Goal: Task Accomplishment & Management: Manage account settings

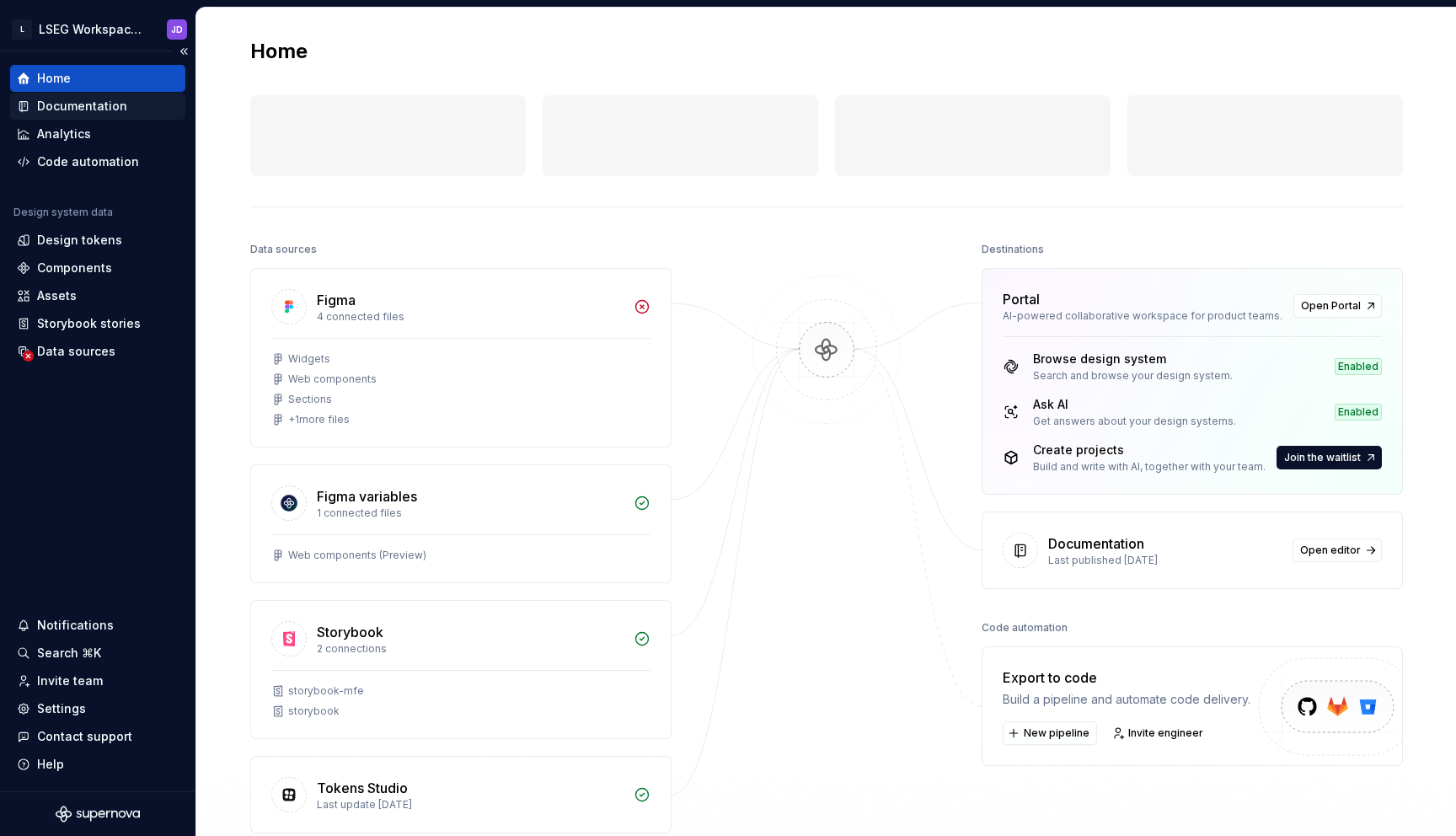
click at [79, 106] on div "Documentation" at bounding box center [81, 106] width 90 height 17
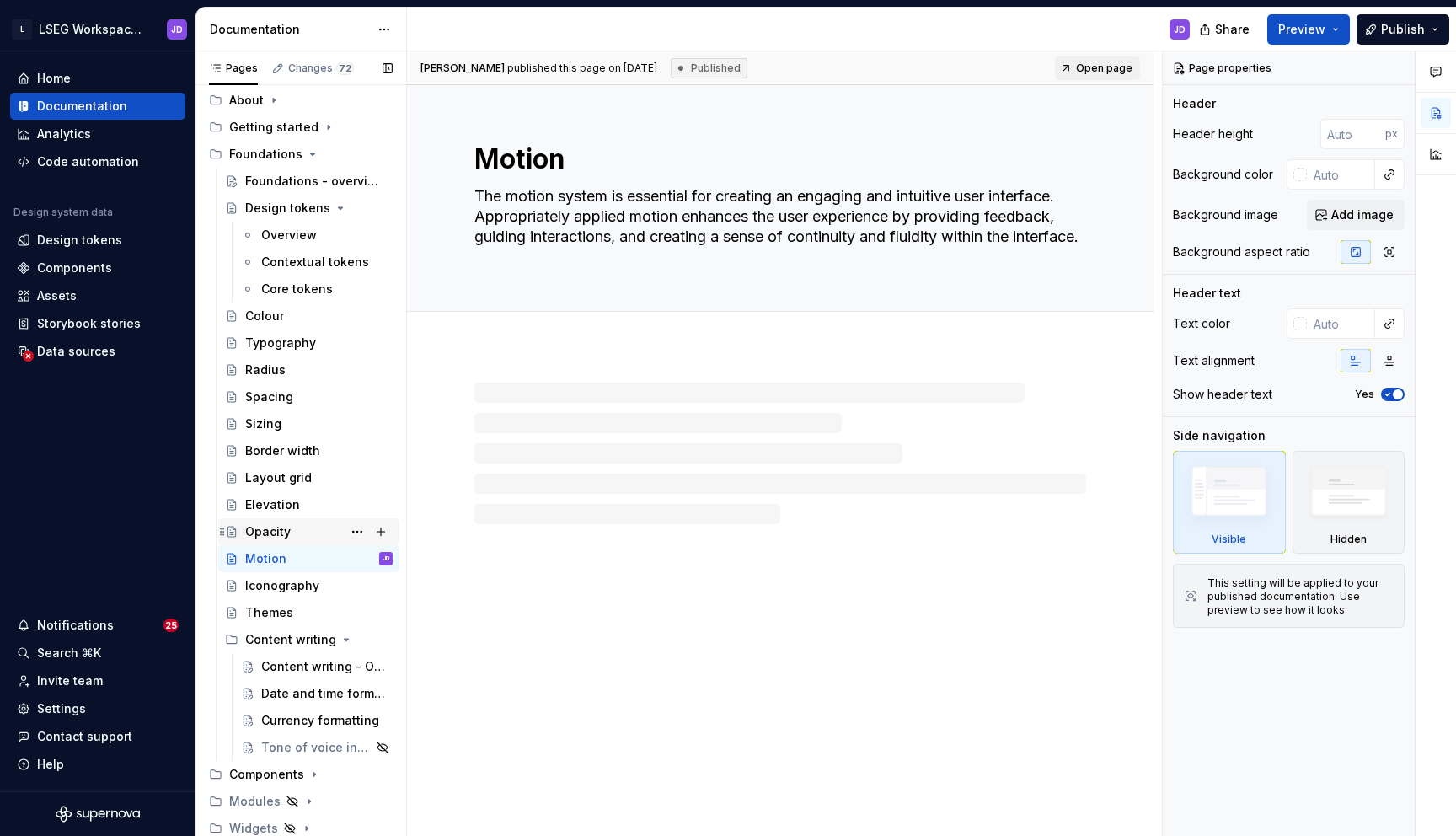
scroll to position [145, 0]
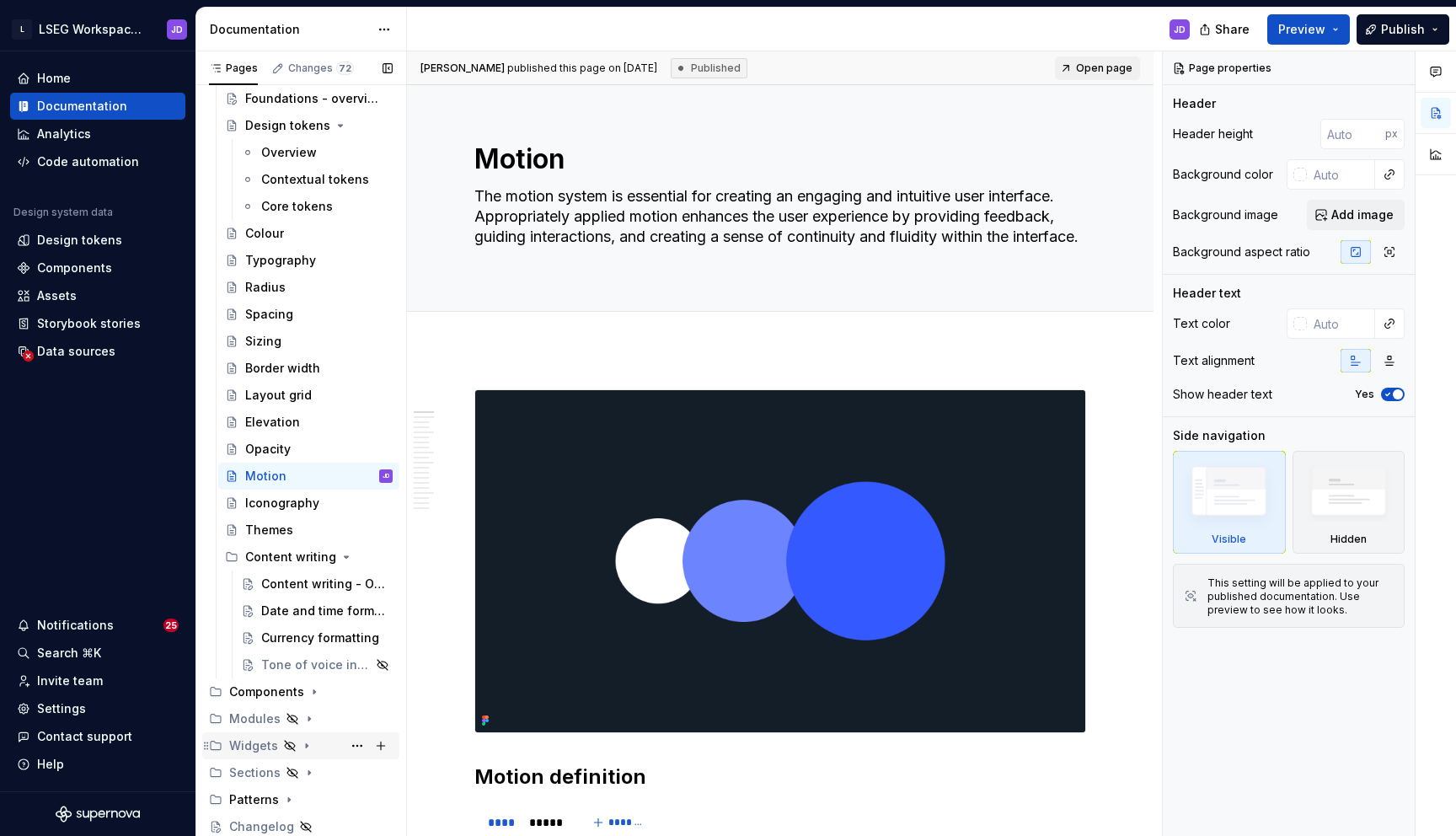
click at [256, 747] on div "Widgets" at bounding box center [253, 746] width 48 height 17
click at [277, 772] on div "Widgets - overview" at bounding box center [294, 773] width 97 height 17
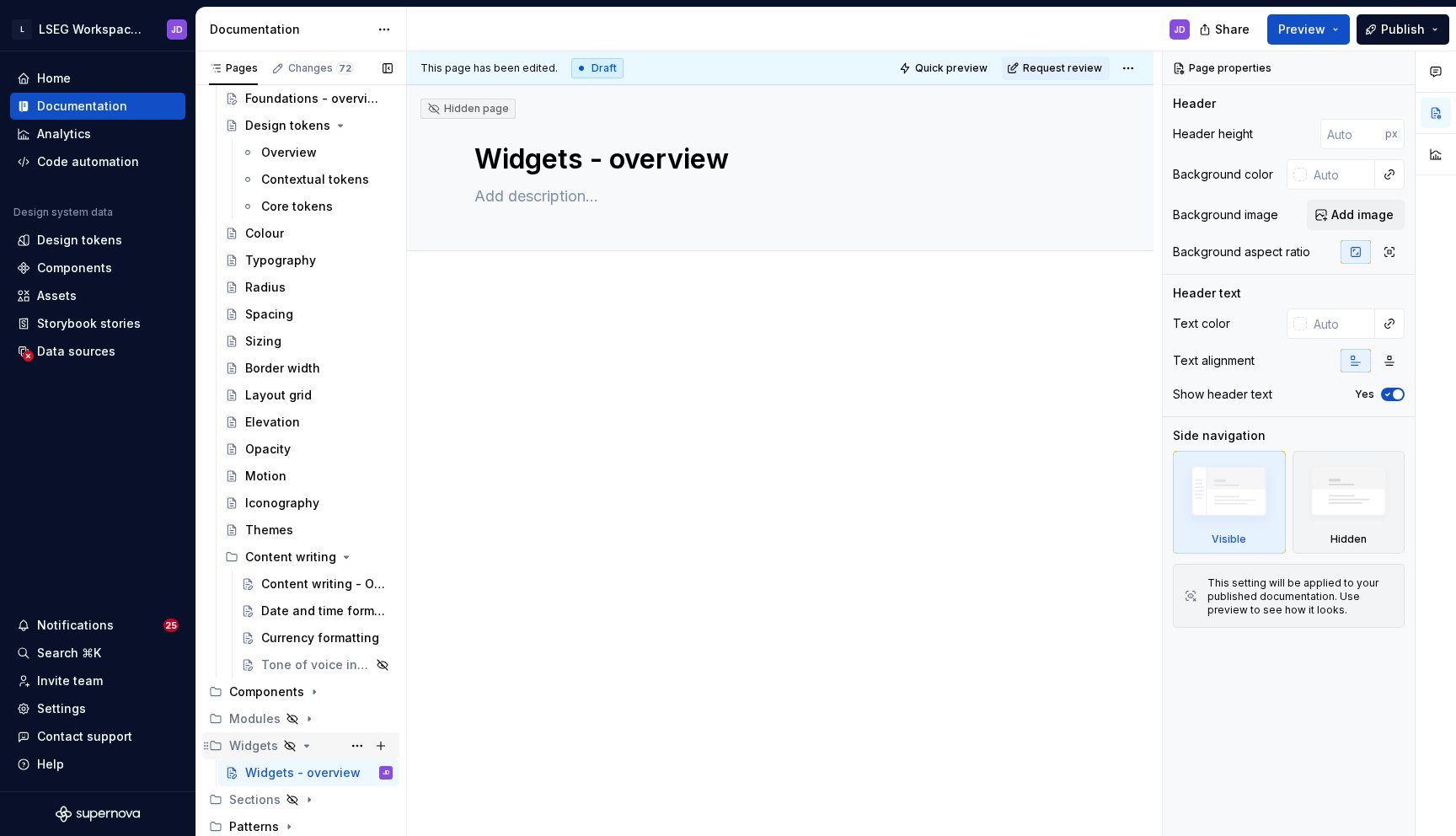
scroll to position [172, 0]
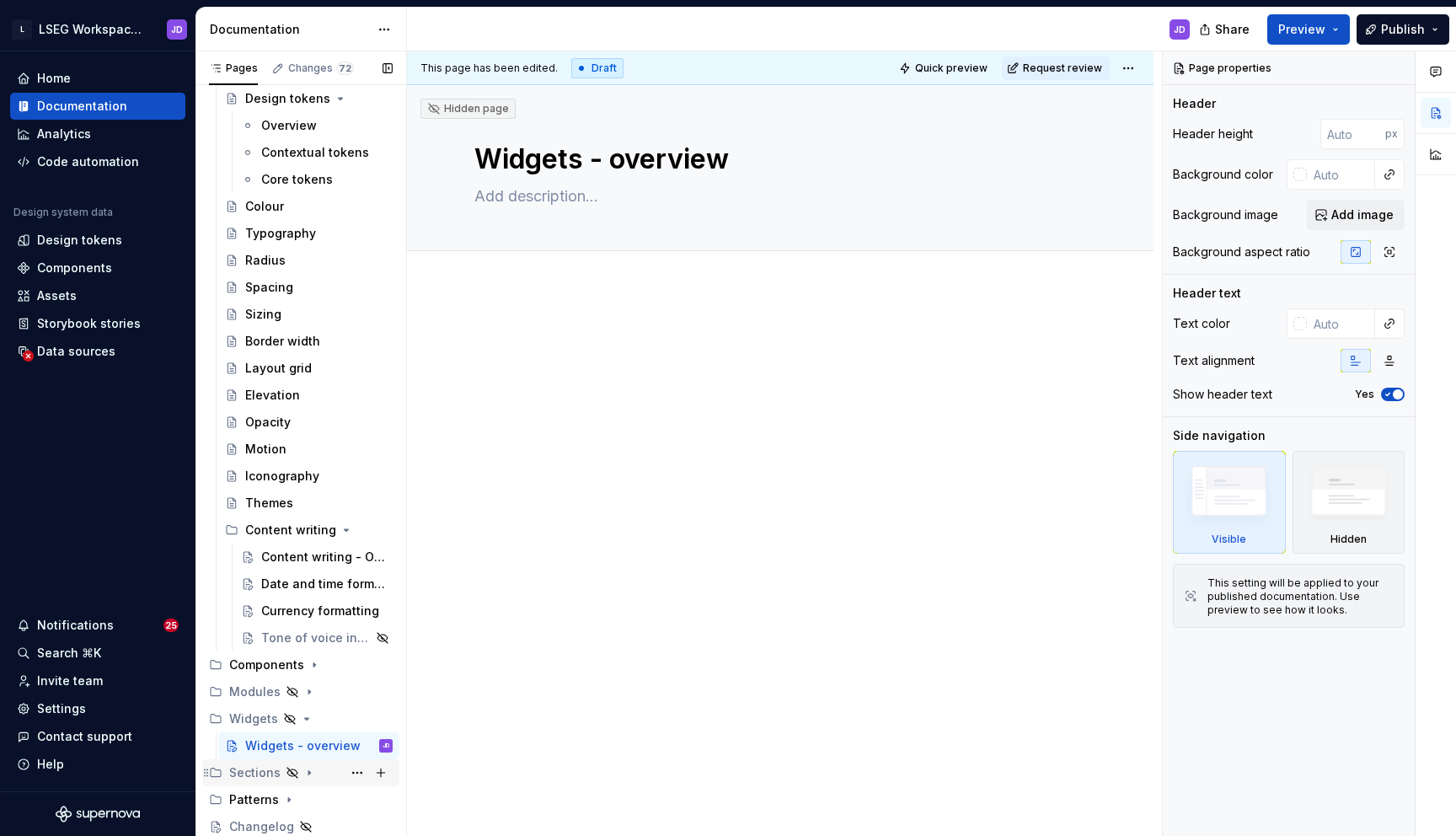
click at [309, 772] on icon "Page tree" at bounding box center [310, 774] width 2 height 4
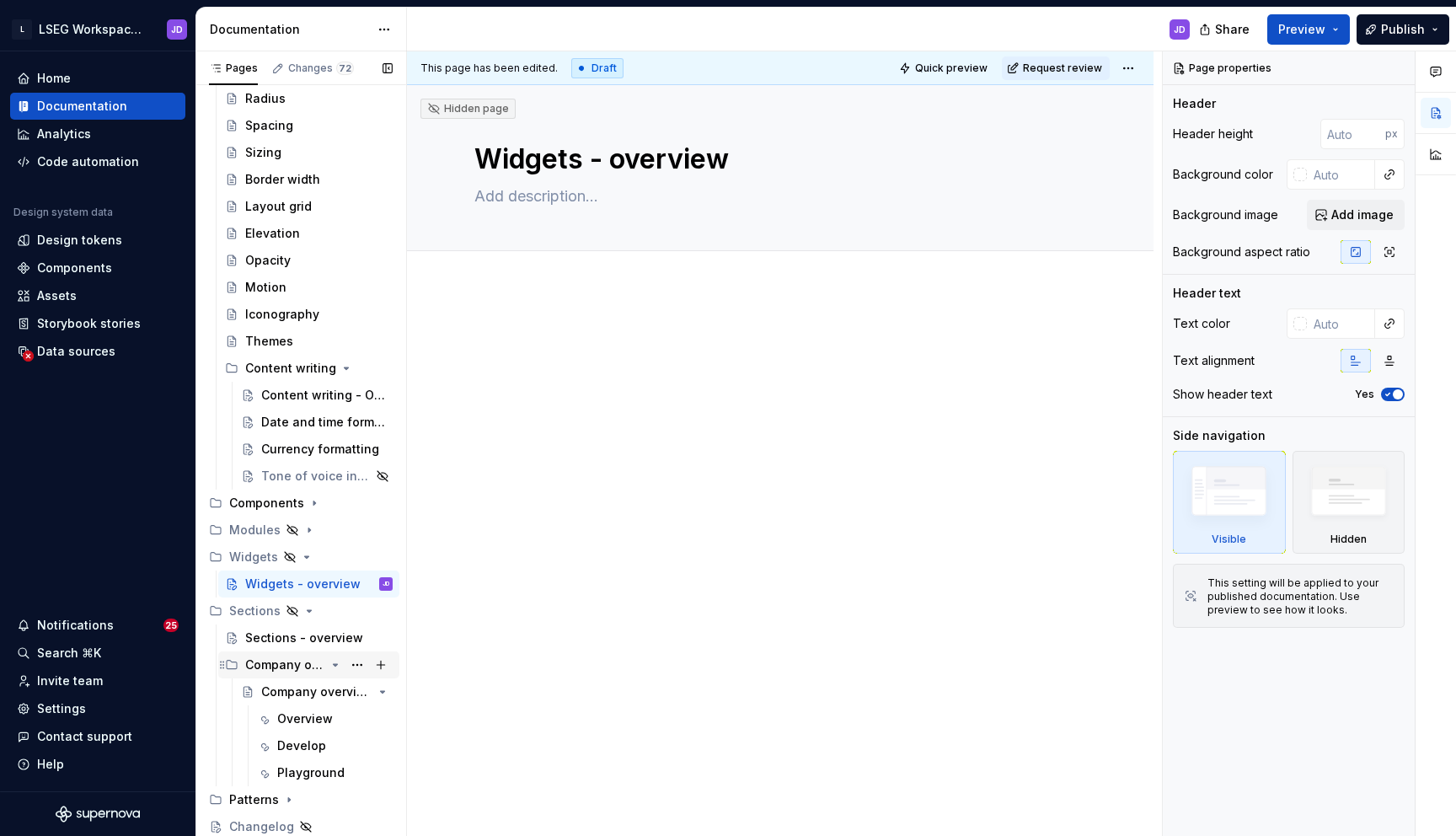
click at [274, 668] on div "Company overview" at bounding box center [285, 665] width 80 height 17
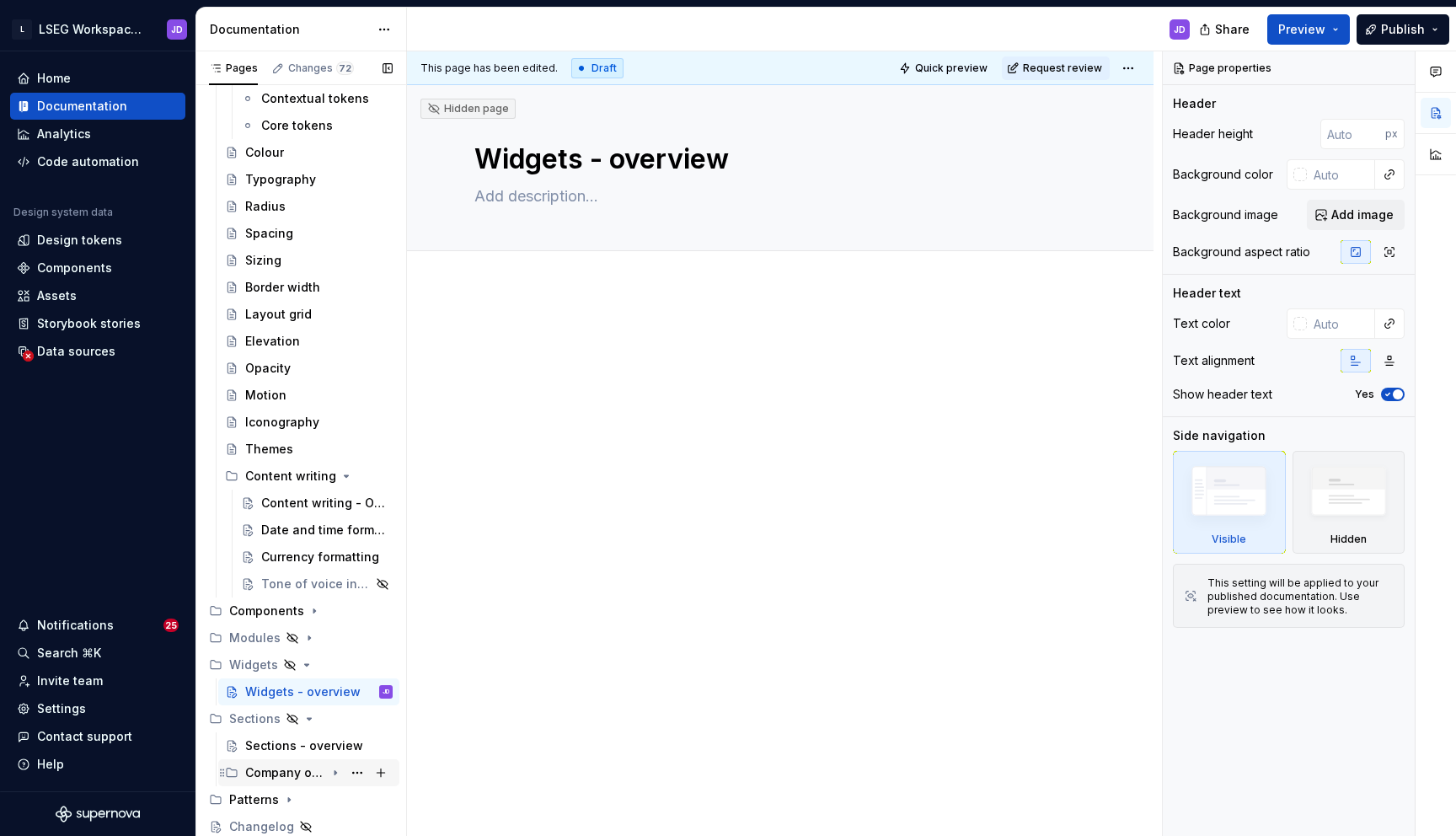
scroll to position [226, 0]
click at [279, 769] on div "Company overview" at bounding box center [285, 773] width 80 height 17
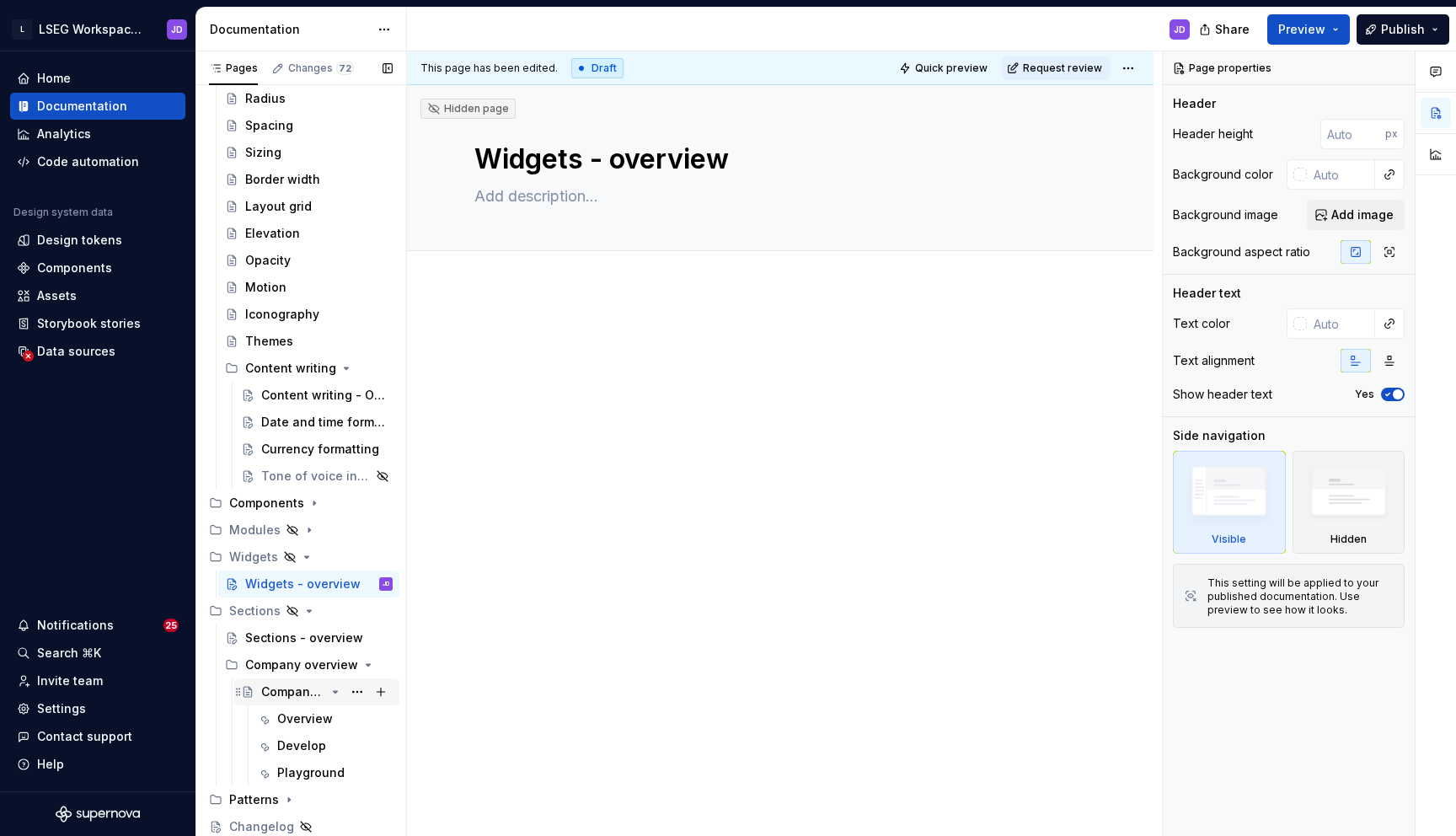
click at [287, 697] on div "Company overview - Public" at bounding box center [293, 692] width 64 height 17
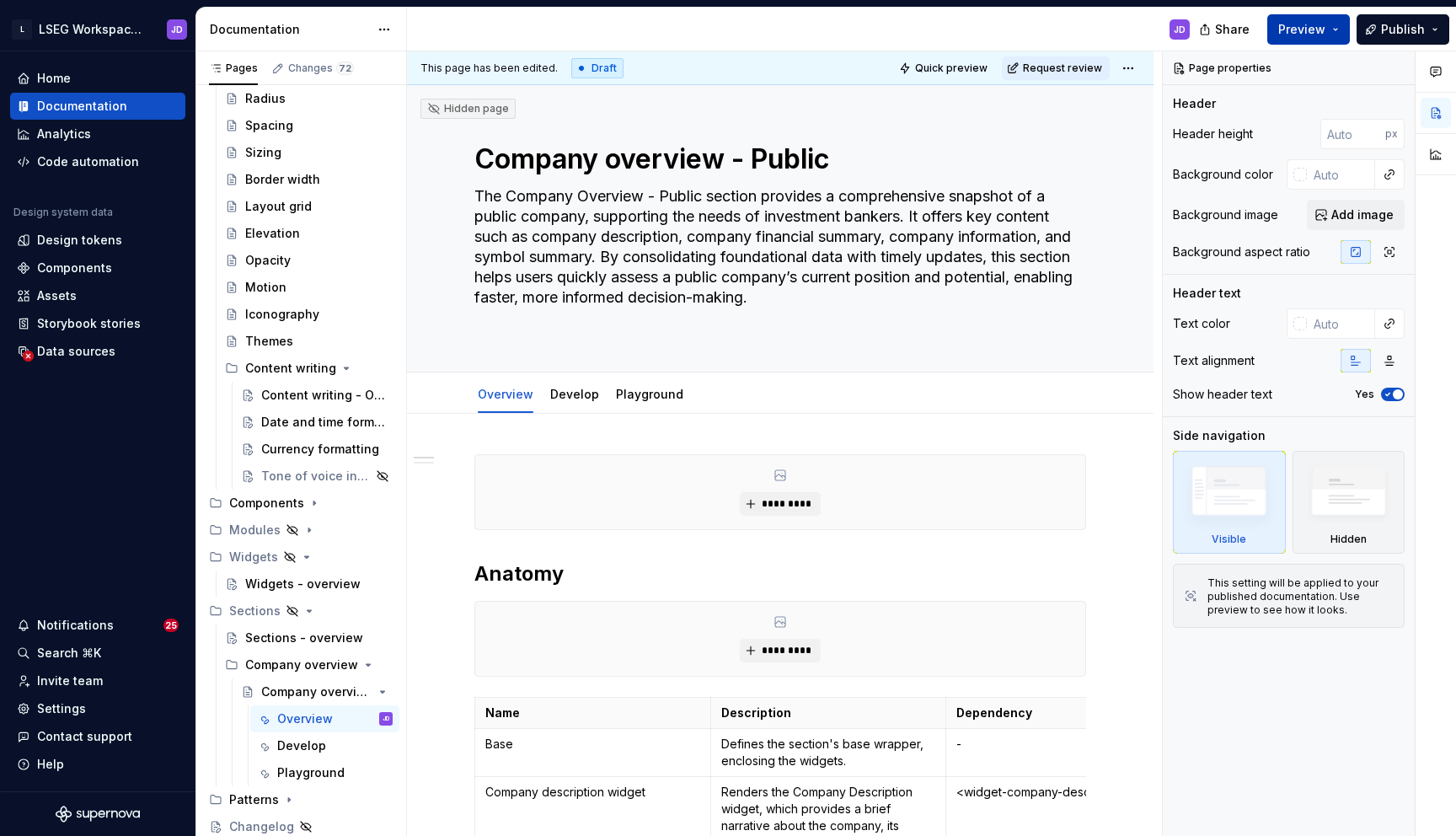
click at [1320, 26] on span "Preview" at bounding box center [1303, 29] width 47 height 17
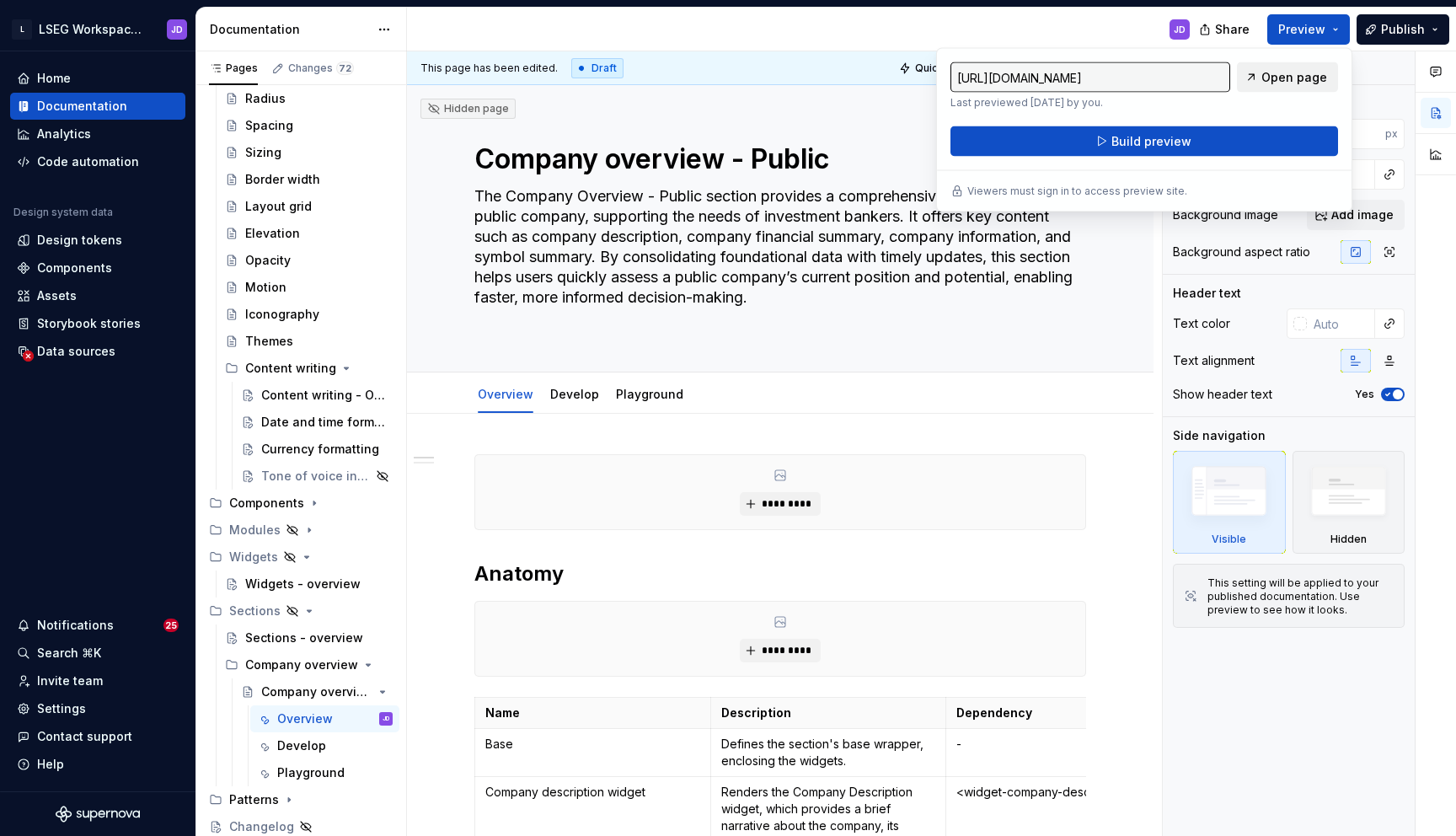
click at [1308, 71] on span "Open page" at bounding box center [1295, 77] width 65 height 17
click at [1227, 33] on span "Share" at bounding box center [1232, 29] width 35 height 17
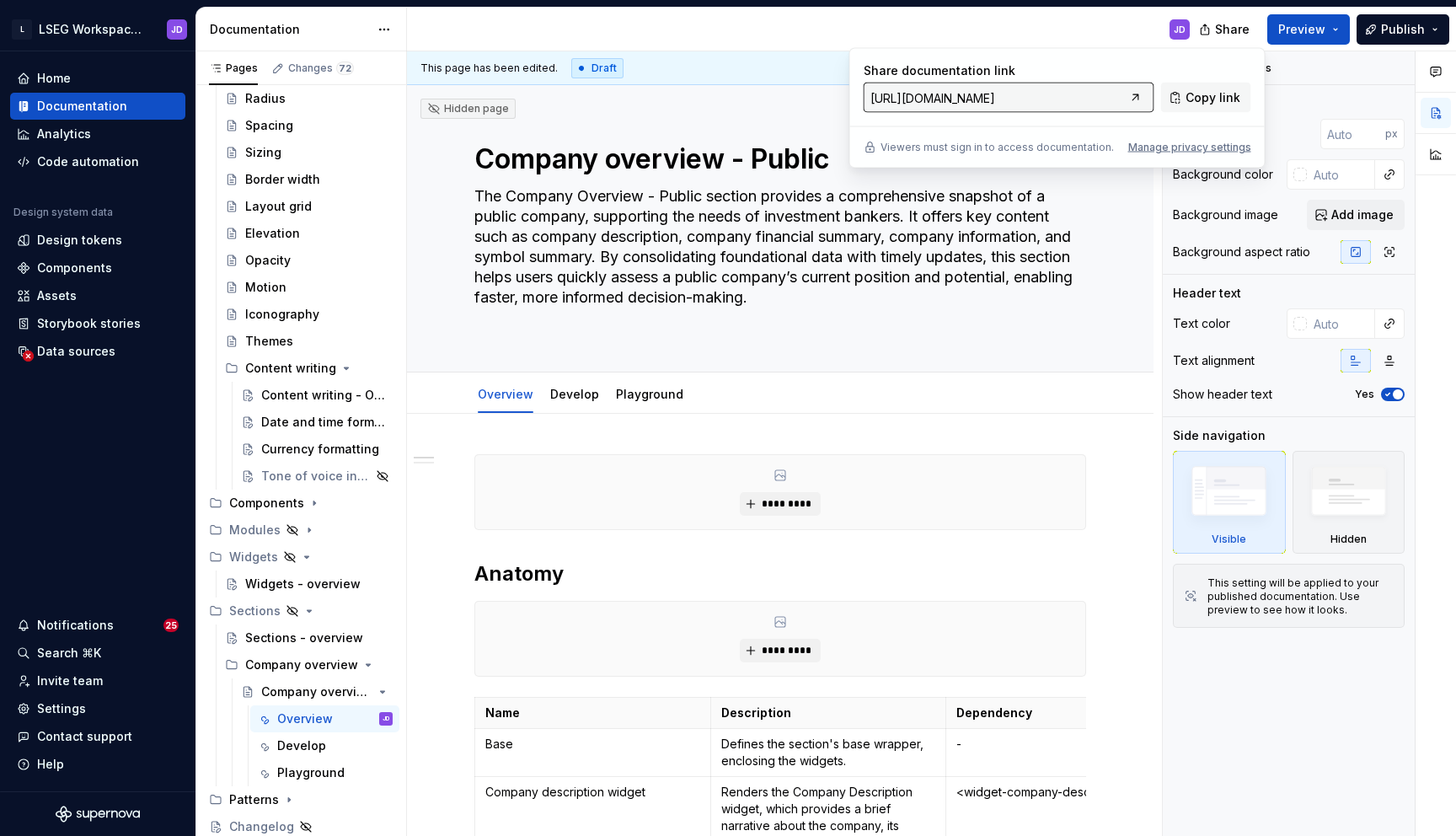
click at [1074, 95] on input "[URL][DOMAIN_NAME]" at bounding box center [993, 98] width 260 height 31
type textarea "*"
click at [58, 709] on div "Settings" at bounding box center [60, 708] width 48 height 17
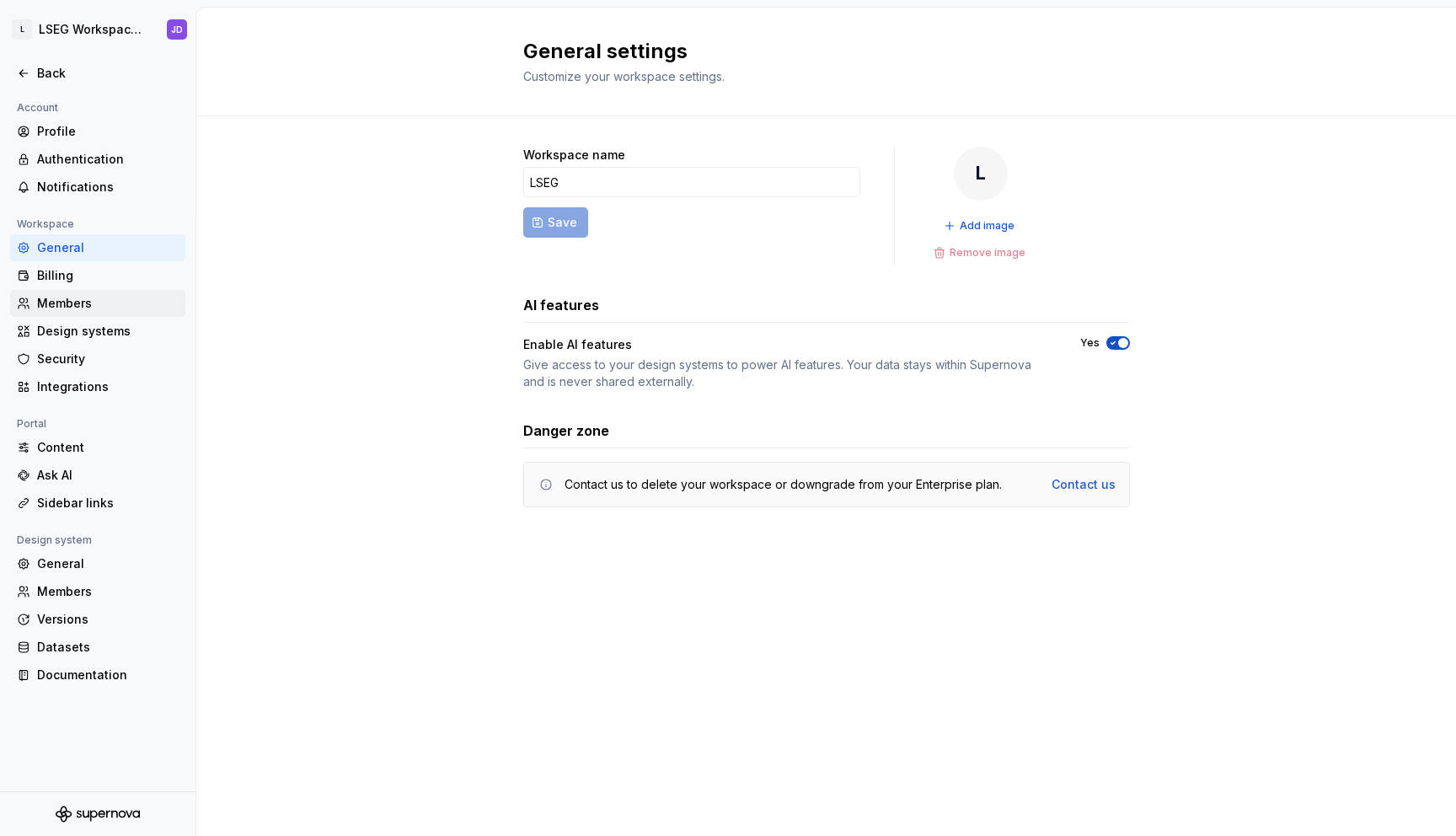
click at [78, 308] on div "Members" at bounding box center [107, 303] width 141 height 17
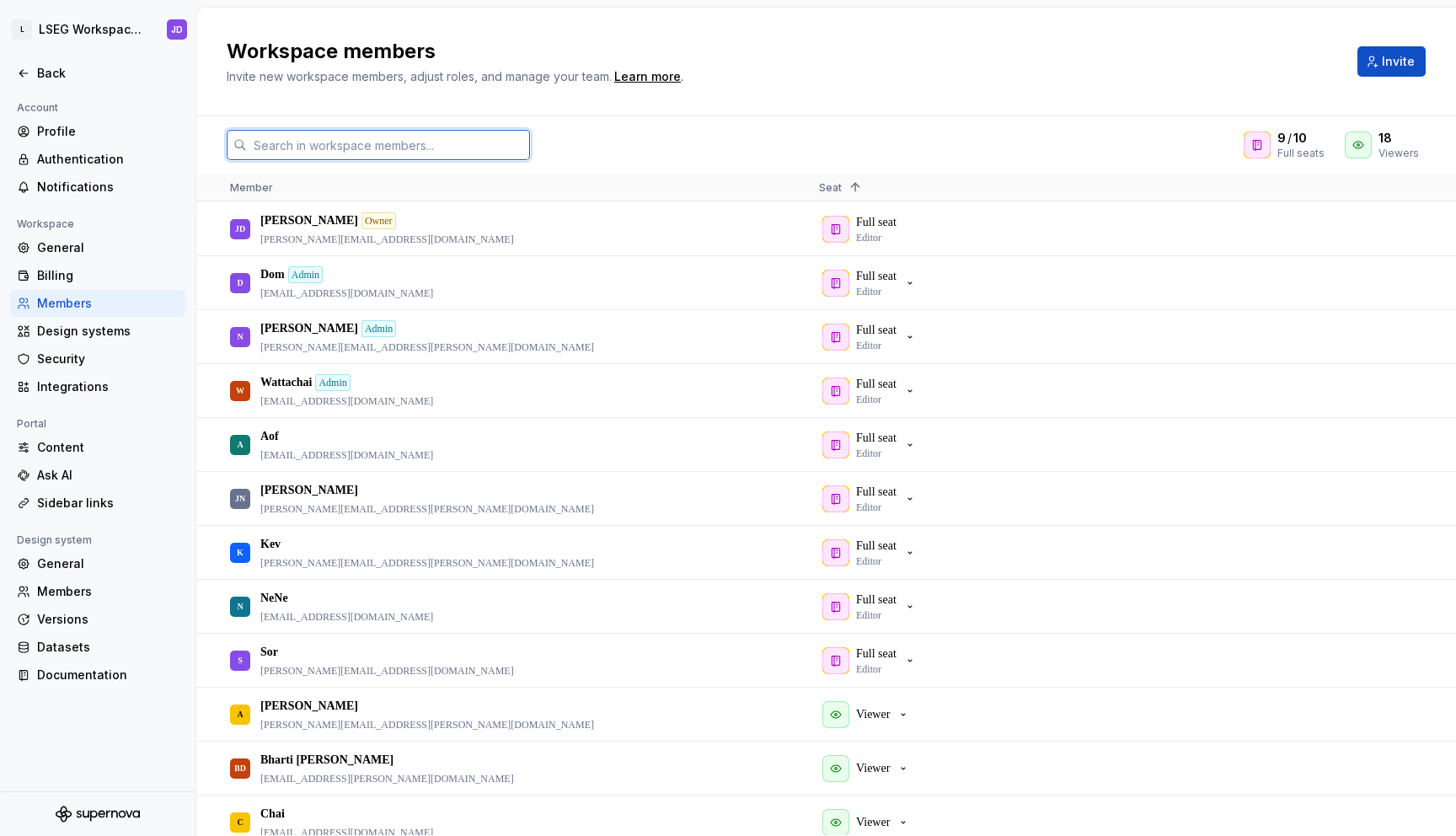
click at [366, 145] on input "text" at bounding box center [389, 144] width 283 height 31
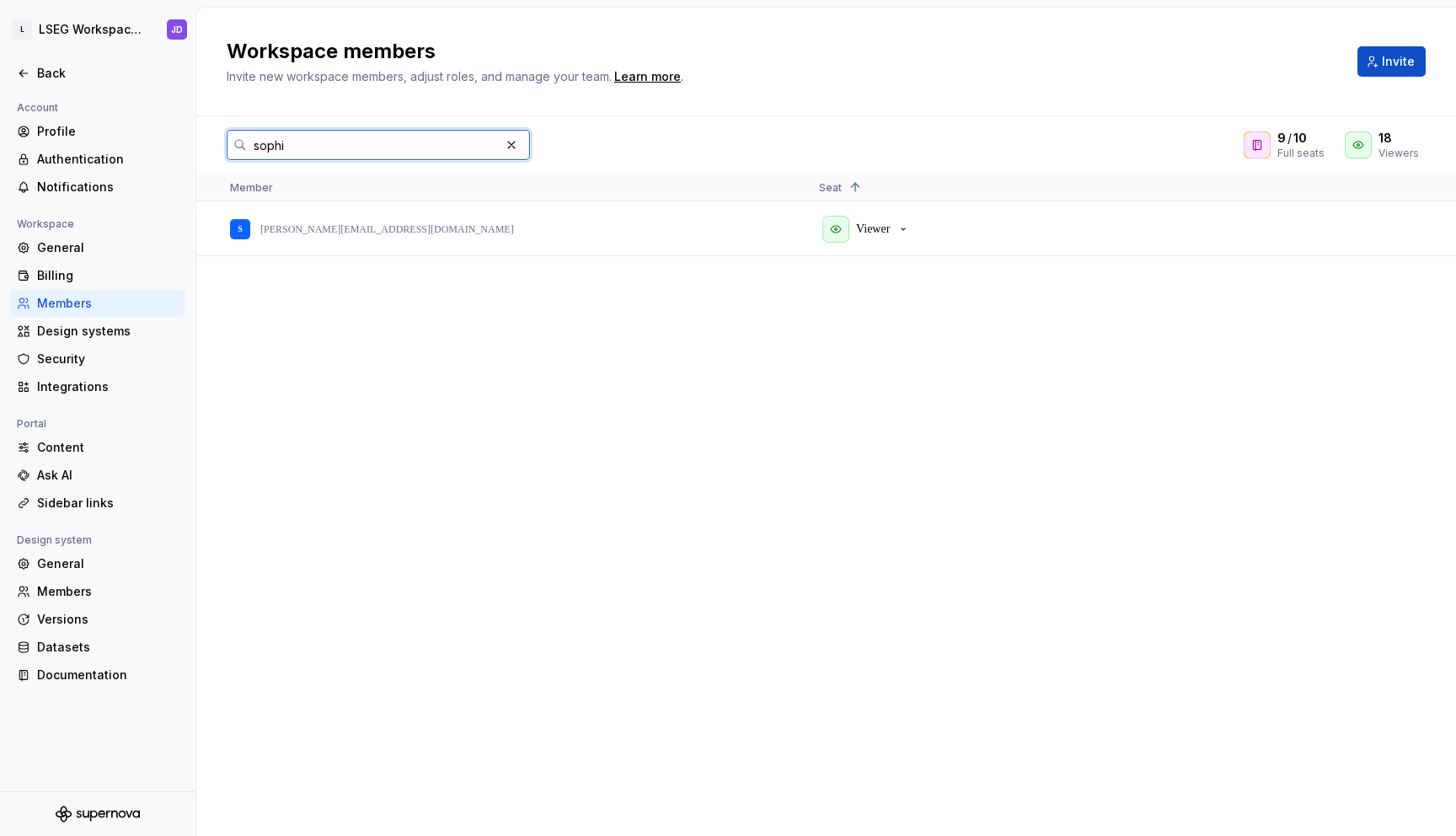
type input "[PERSON_NAME]"
click at [369, 140] on input "[PERSON_NAME]" at bounding box center [374, 144] width 253 height 31
